Goal: Task Accomplishment & Management: Manage account settings

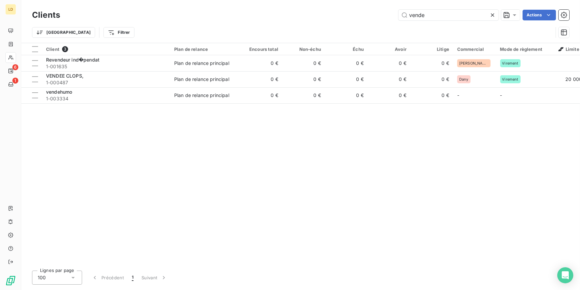
drag, startPoint x: 430, startPoint y: 17, endPoint x: 269, endPoint y: 13, distance: 161.4
click at [318, 13] on div "vende Actions" at bounding box center [319, 15] width 502 height 11
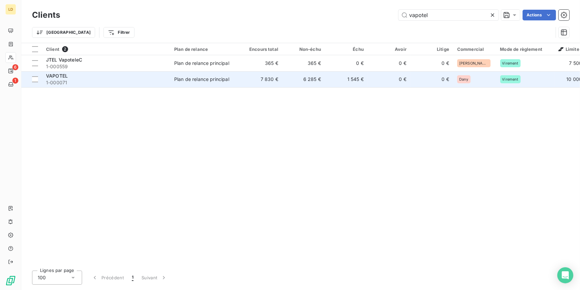
type input "vapotel"
click at [204, 75] on td "Plan de relance principal" at bounding box center [204, 79] width 69 height 16
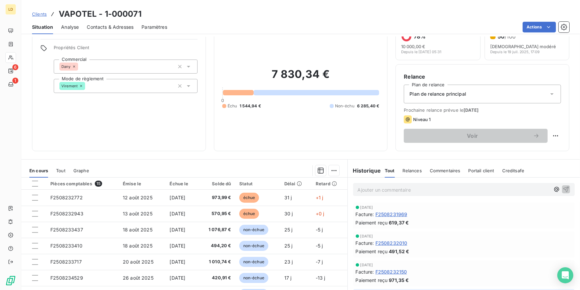
scroll to position [59, 0]
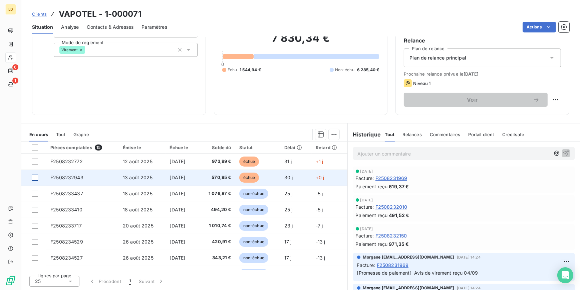
click at [35, 177] on div at bounding box center [35, 177] width 6 height 6
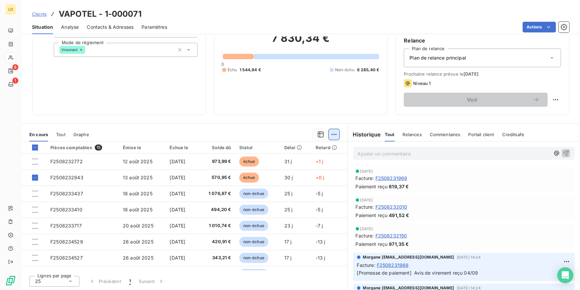
click at [328, 135] on html "LD 6 1 Clients VAPOTEL - 1-000071 Situation Analyse Contacts & Adresses Paramèt…" at bounding box center [290, 145] width 580 height 290
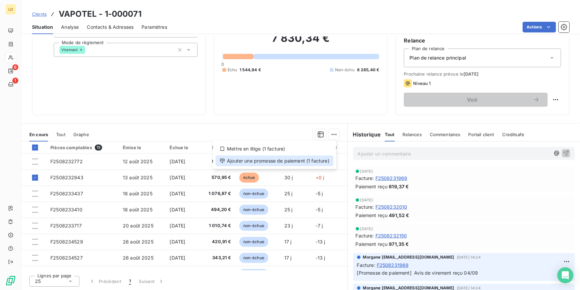
click at [307, 165] on div "Ajouter une promesse de paiement (1 facture)" at bounding box center [275, 160] width 118 height 11
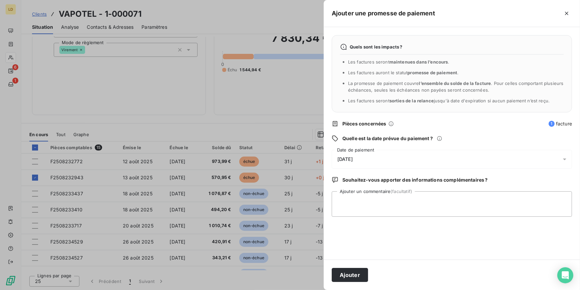
click at [346, 157] on span "[DATE]" at bounding box center [345, 158] width 15 height 5
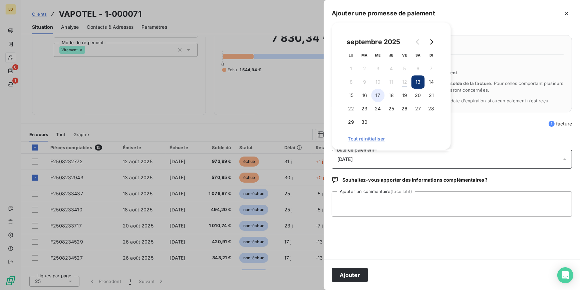
click at [377, 94] on button "17" at bounding box center [378, 95] width 13 height 13
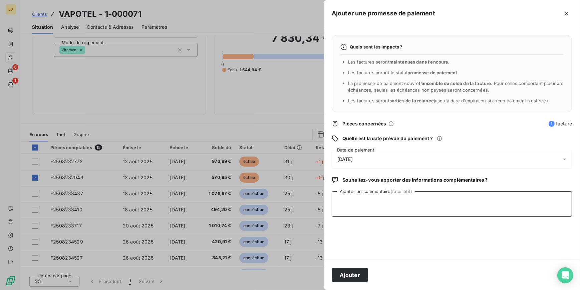
click at [351, 211] on textarea "Ajouter un commentaire (facultatif)" at bounding box center [452, 203] width 240 height 25
type textarea "Avis de virement reçu 12/09"
click at [363, 272] on button "Ajouter" at bounding box center [350, 275] width 36 height 14
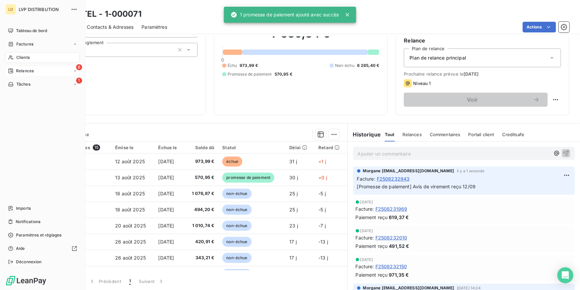
click at [49, 70] on div "6 Relances" at bounding box center [42, 70] width 74 height 11
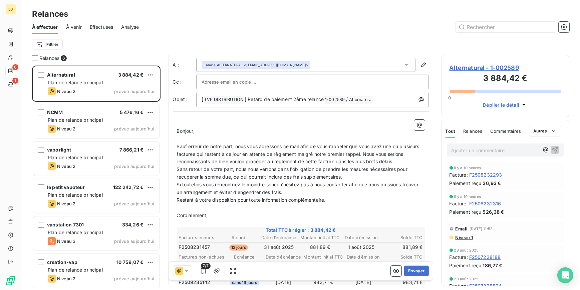
scroll to position [20, 0]
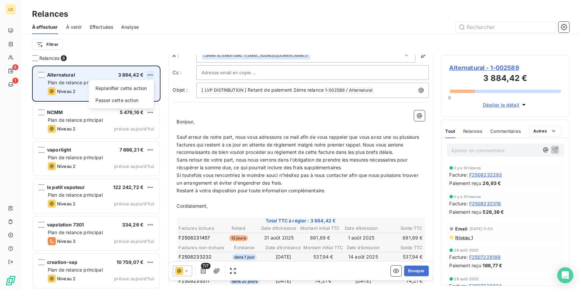
click at [153, 74] on html "LD 6 1 Relances À effectuer À venir Effectuées Analyse Filtrer Relances 6 Alter…" at bounding box center [290, 145] width 580 height 290
click at [116, 90] on div "Replanifier cette action" at bounding box center [122, 88] width 60 height 11
select select "8"
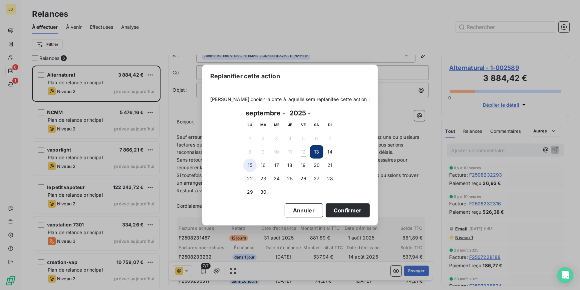
click at [252, 164] on button "15" at bounding box center [249, 164] width 13 height 13
click at [336, 212] on button "Confirmer" at bounding box center [348, 210] width 44 height 14
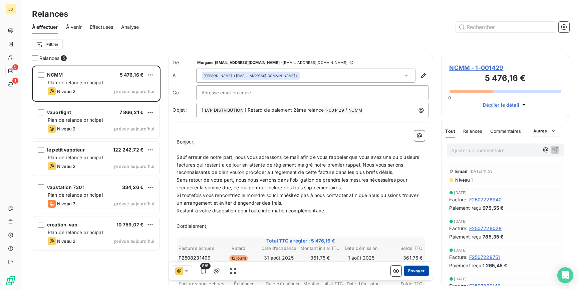
click at [407, 273] on button "Envoyer" at bounding box center [416, 270] width 24 height 11
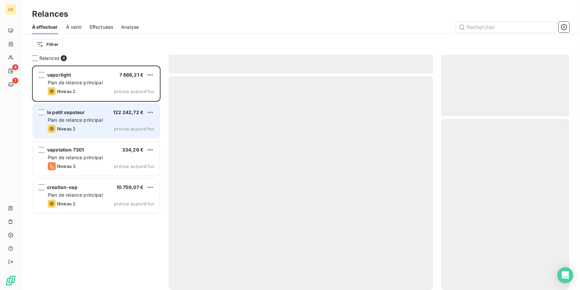
click at [83, 125] on div "Niveau 2 prévue aujourd’hui" at bounding box center [101, 129] width 107 height 8
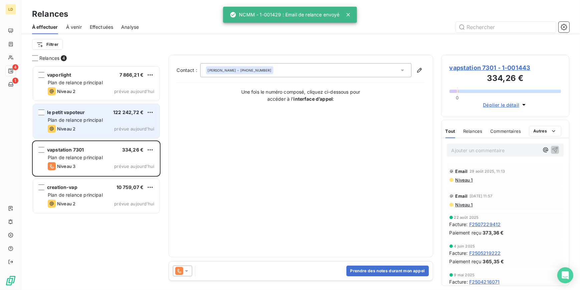
click at [59, 128] on span "Niveau 2" at bounding box center [66, 128] width 18 height 5
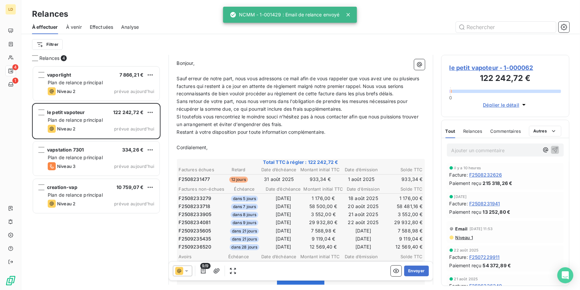
scroll to position [101, 0]
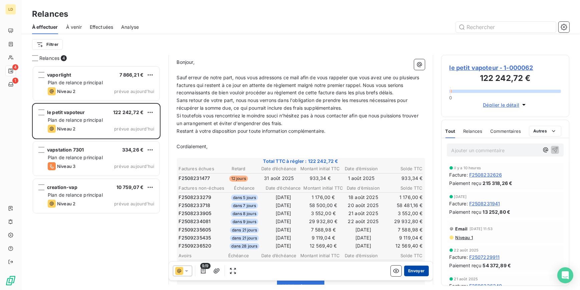
click at [411, 270] on button "Envoyer" at bounding box center [416, 270] width 24 height 11
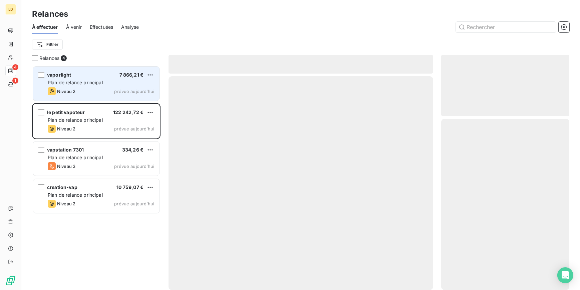
click at [86, 76] on div "vaporlight 7 866,21 €" at bounding box center [101, 75] width 107 height 6
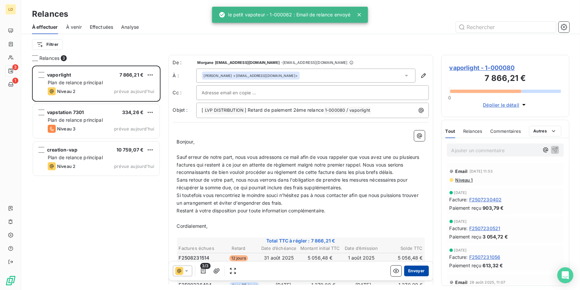
click at [413, 270] on button "Envoyer" at bounding box center [416, 270] width 24 height 11
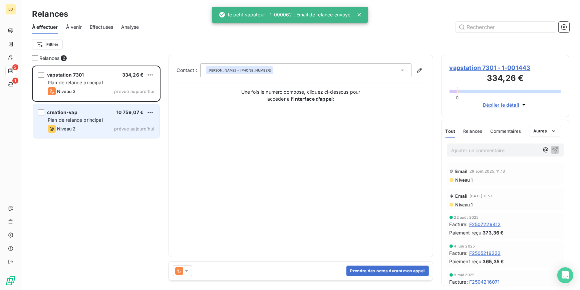
click at [115, 130] on span "prévue aujourd’hui" at bounding box center [134, 128] width 40 height 5
click at [114, 127] on div "Niveau 2 prévue aujourd’hui" at bounding box center [101, 129] width 107 height 8
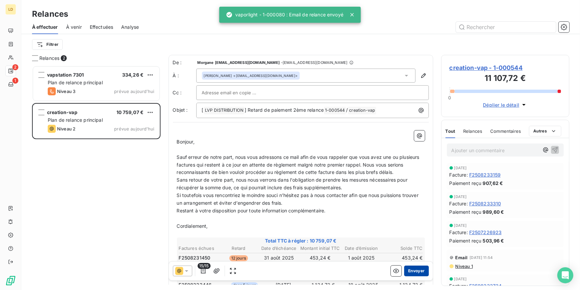
click at [413, 271] on button "Envoyer" at bounding box center [416, 270] width 24 height 11
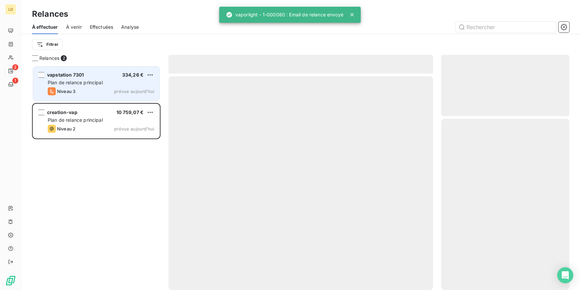
click at [110, 87] on div "Niveau 3 prévue aujourd’hui" at bounding box center [101, 91] width 107 height 8
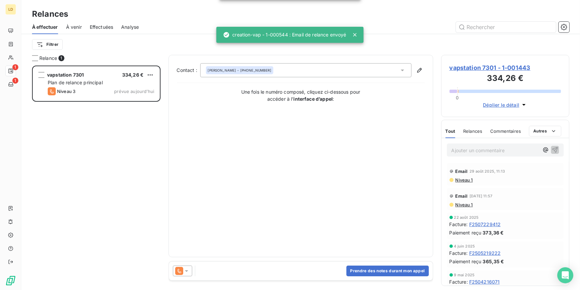
click at [180, 263] on div "Prendre des notes durant mon appel" at bounding box center [301, 270] width 264 height 19
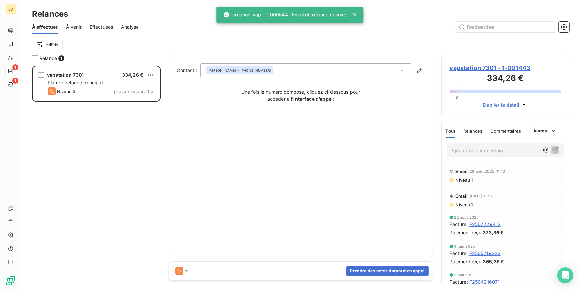
click at [180, 268] on icon at bounding box center [179, 271] width 8 height 8
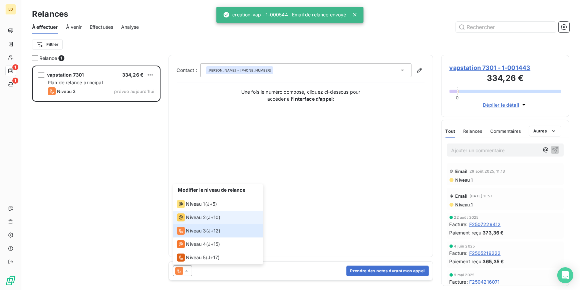
click at [207, 216] on div "Niveau 2 ( J+10 )" at bounding box center [199, 217] width 44 height 8
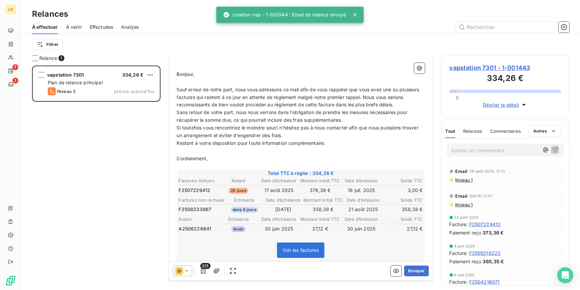
scroll to position [81, 0]
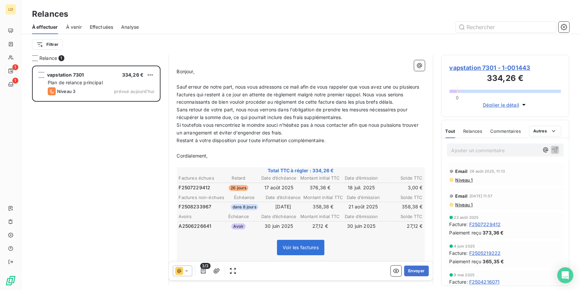
click at [498, 63] on span "vapstation 7301 - 1-001443" at bounding box center [506, 67] width 112 height 9
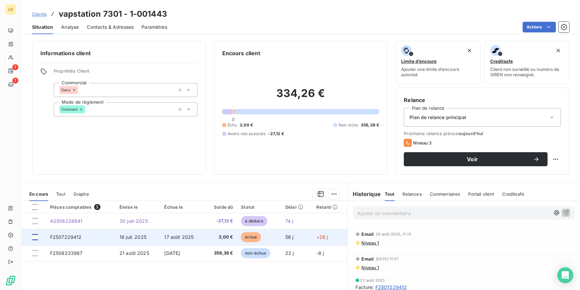
click at [33, 236] on div at bounding box center [35, 237] width 6 height 6
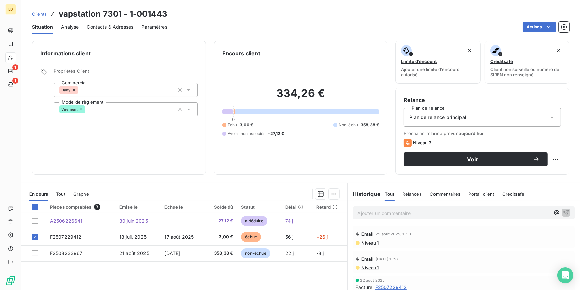
click at [331, 194] on html "LD 1 1 Clients vapstation 7301 - 1-001443 Situation Analyse Contacts & Adresses…" at bounding box center [290, 145] width 580 height 290
click at [322, 207] on div "Mettre en litige (1 facture)" at bounding box center [275, 208] width 118 height 11
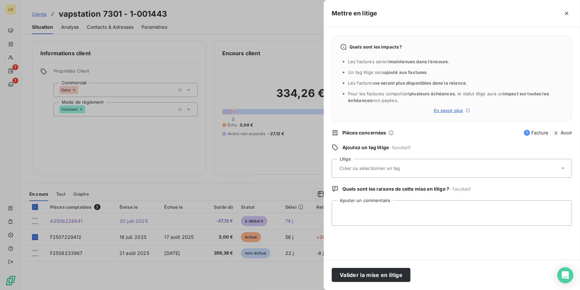
click at [399, 170] on input "text" at bounding box center [387, 168] width 97 height 6
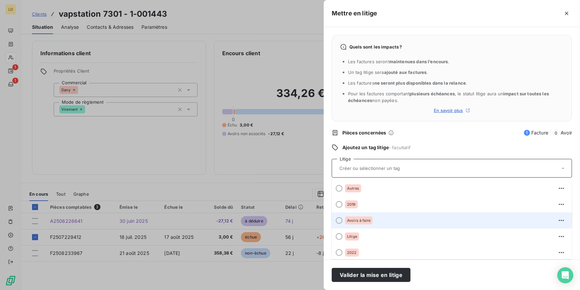
click at [362, 214] on li "Avoirs à faire" at bounding box center [452, 220] width 240 height 16
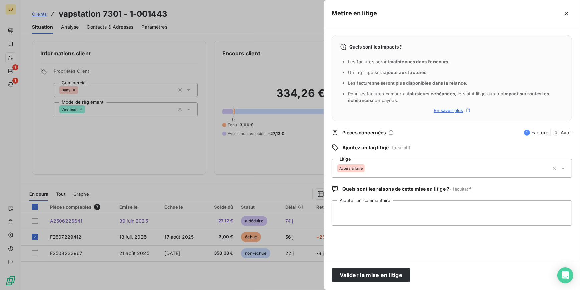
click at [364, 169] on div "Avoirs à faire" at bounding box center [351, 168] width 27 height 8
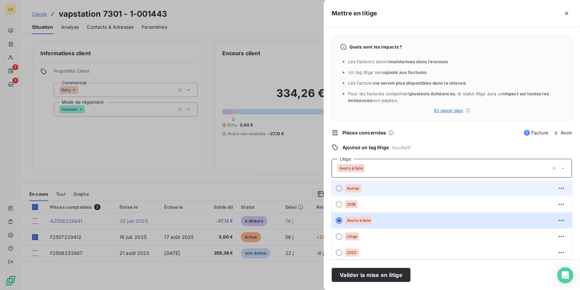
click at [356, 187] on span "Autres" at bounding box center [353, 188] width 12 height 4
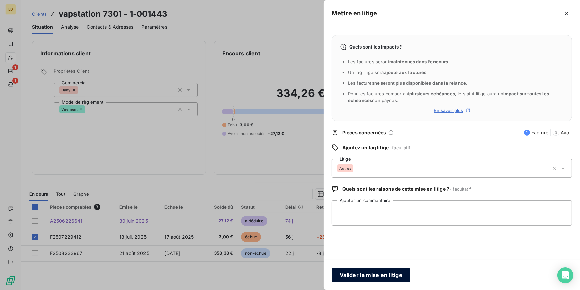
click at [376, 274] on button "Valider la mise en litige" at bounding box center [371, 275] width 79 height 14
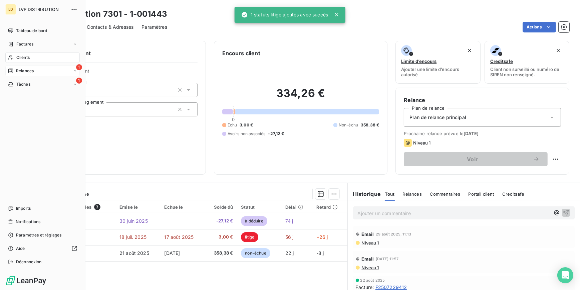
click at [14, 68] on div "Relances" at bounding box center [21, 71] width 26 height 6
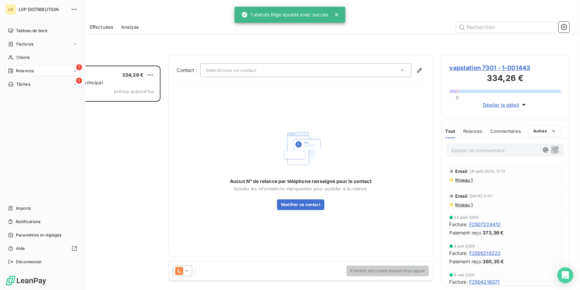
scroll to position [220, 124]
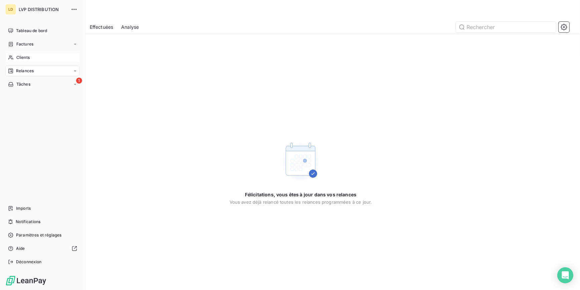
click at [30, 59] on span "Clients" at bounding box center [22, 57] width 13 height 6
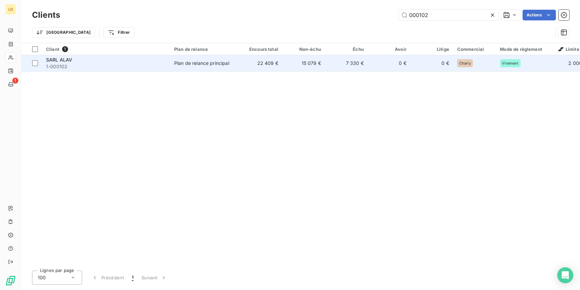
type input "000102"
click at [190, 56] on td "Plan de relance principal" at bounding box center [204, 63] width 69 height 16
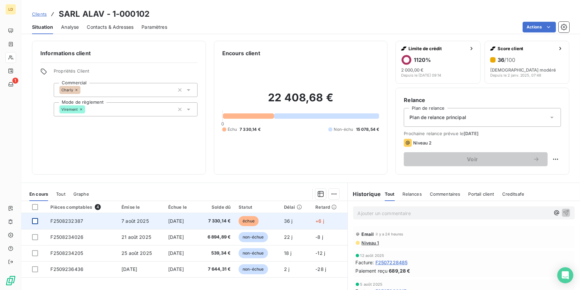
click at [36, 221] on div at bounding box center [35, 221] width 6 height 6
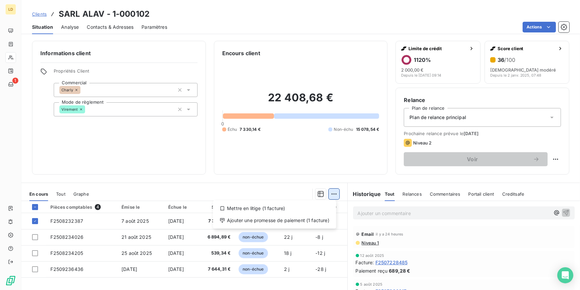
click at [326, 190] on html "LD 1 Clients SARL ALAV - 1-000102 Situation Analyse Contacts & Adresses Paramèt…" at bounding box center [290, 145] width 580 height 290
click at [298, 219] on div "Ajouter une promesse de paiement (1 facture)" at bounding box center [275, 220] width 118 height 11
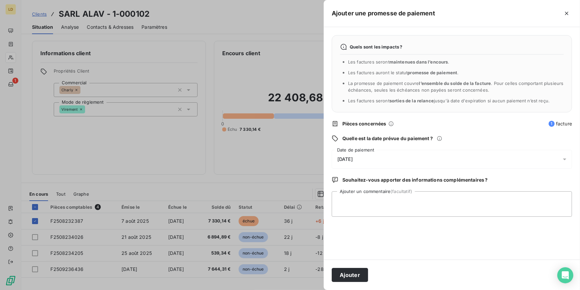
click at [347, 144] on div "Quels sont les impacts ? Les factures seront maintenues dans l’encours . Les fa…" at bounding box center [452, 143] width 257 height 232
click at [352, 158] on span "[DATE]" at bounding box center [345, 158] width 15 height 5
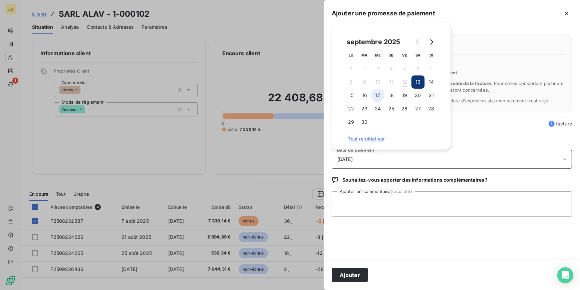
click at [376, 96] on button "17" at bounding box center [378, 95] width 13 height 13
click at [345, 200] on textarea "Ajouter un commentaire (facultatif)" at bounding box center [452, 203] width 240 height 25
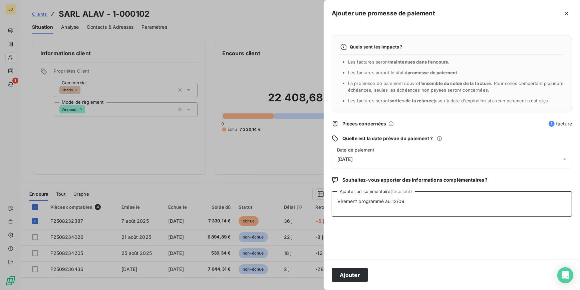
type textarea "Virement programmé au 12/09"
click at [359, 163] on div "[DATE]" at bounding box center [452, 159] width 240 height 19
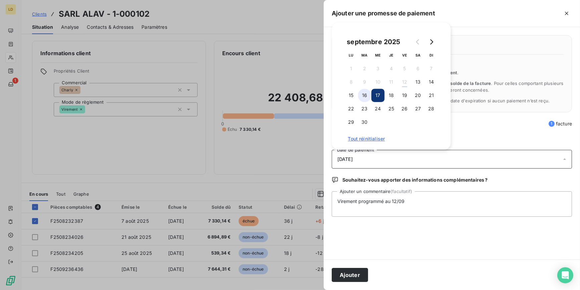
click at [361, 97] on button "16" at bounding box center [364, 95] width 13 height 13
click at [345, 284] on div "Ajouter" at bounding box center [452, 274] width 257 height 30
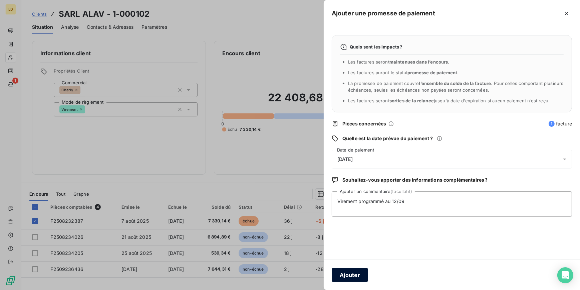
click at [343, 274] on button "Ajouter" at bounding box center [350, 275] width 36 height 14
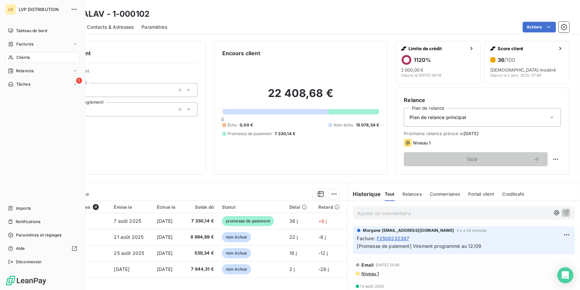
click at [17, 60] on span "Clients" at bounding box center [22, 57] width 13 height 6
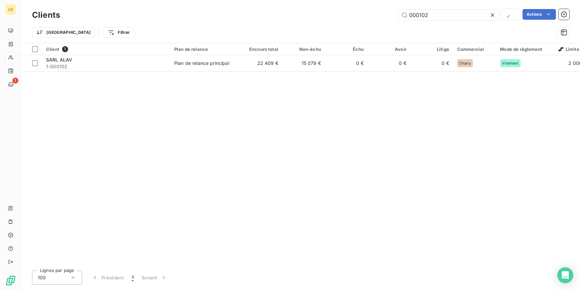
drag, startPoint x: 391, startPoint y: 14, endPoint x: 315, endPoint y: 10, distance: 76.3
click at [328, 10] on div "000102 Actions" at bounding box center [319, 15] width 502 height 12
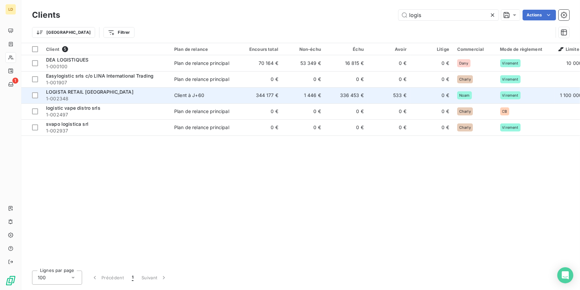
type input "logis"
click at [88, 98] on span "1-002348" at bounding box center [106, 98] width 120 height 7
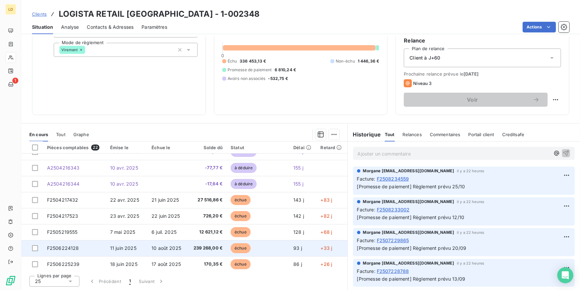
scroll to position [81, 0]
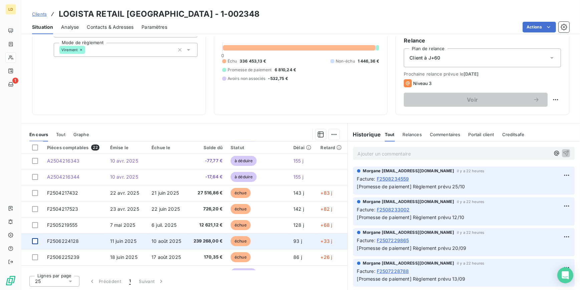
click at [34, 240] on div at bounding box center [35, 241] width 6 height 6
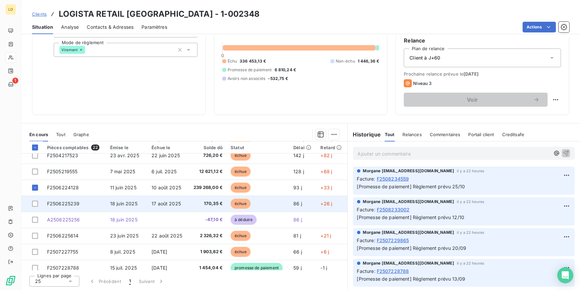
scroll to position [142, 0]
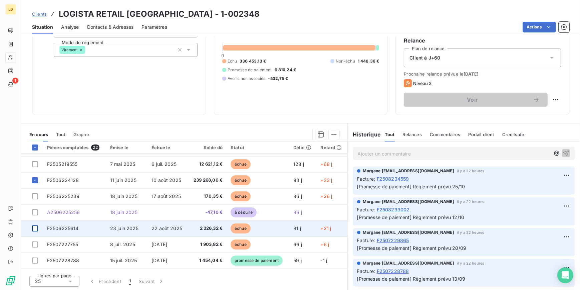
click at [34, 227] on div at bounding box center [35, 228] width 6 height 6
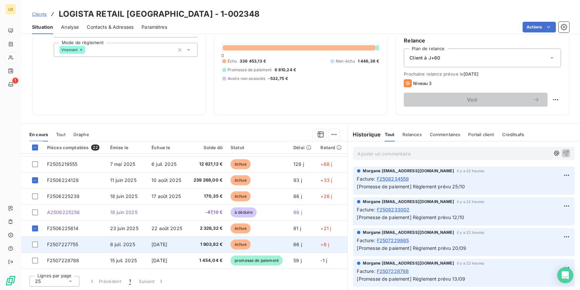
scroll to position [162, 0]
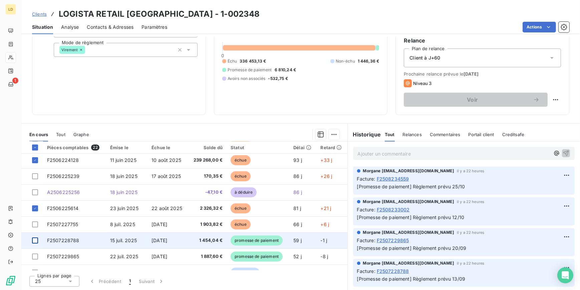
click at [34, 240] on div at bounding box center [35, 240] width 6 height 6
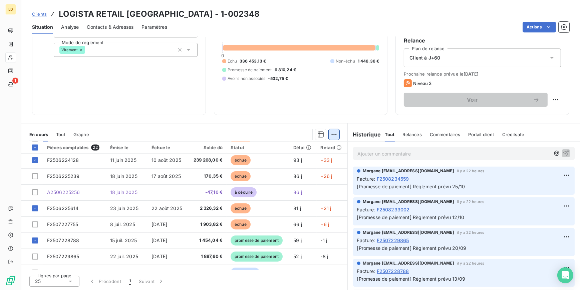
click at [327, 135] on html "LD 1 Clients LOGISTA RETAIL FRANCE - 1-002348 Situation Analyse Contacts & Adre…" at bounding box center [290, 145] width 580 height 290
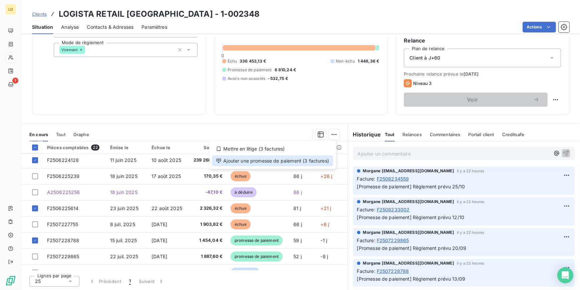
click at [295, 161] on div "Ajouter une promesse de paiement (3 factures)" at bounding box center [272, 160] width 121 height 11
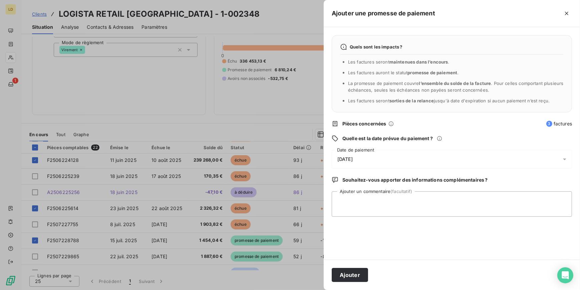
click at [349, 153] on div "[DATE]" at bounding box center [452, 159] width 240 height 19
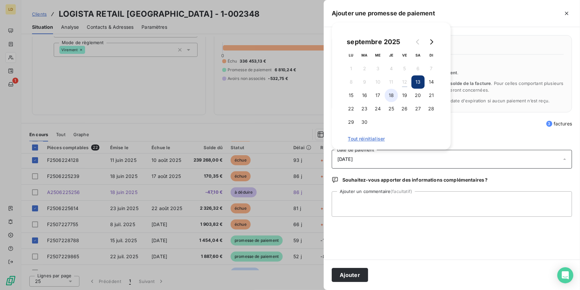
click at [388, 96] on button "18" at bounding box center [391, 95] width 13 height 13
click at [371, 204] on textarea "Ajouter un commentaire (facultatif)" at bounding box center [452, 203] width 240 height 25
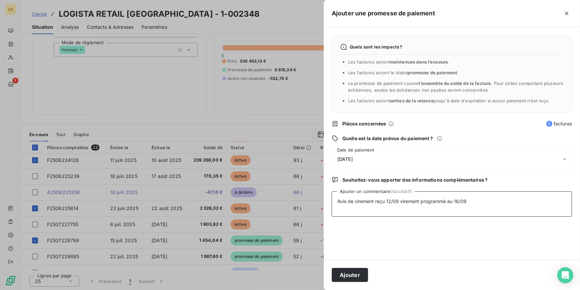
type textarea "Avis de virement reçu 12/09 virement programmé au 16/09"
click at [355, 285] on div "Ajouter" at bounding box center [452, 274] width 257 height 30
click at [357, 279] on button "Ajouter" at bounding box center [350, 275] width 36 height 14
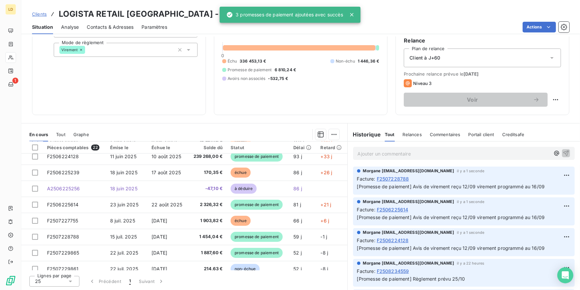
scroll to position [121, 0]
